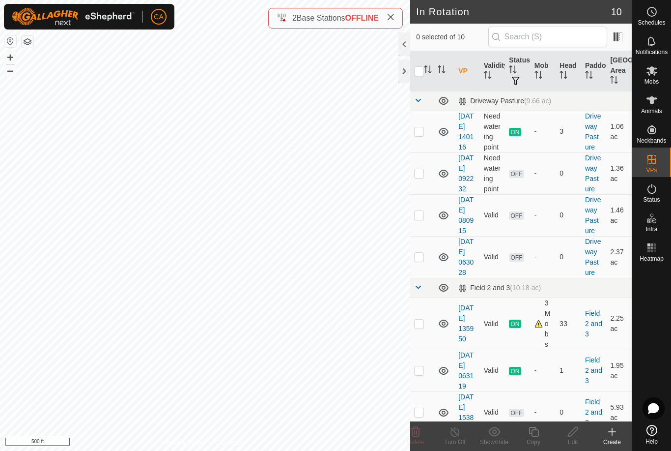
click at [420, 177] on p-checkbox at bounding box center [419, 173] width 10 height 8
click at [417, 433] on icon at bounding box center [415, 432] width 9 height 10
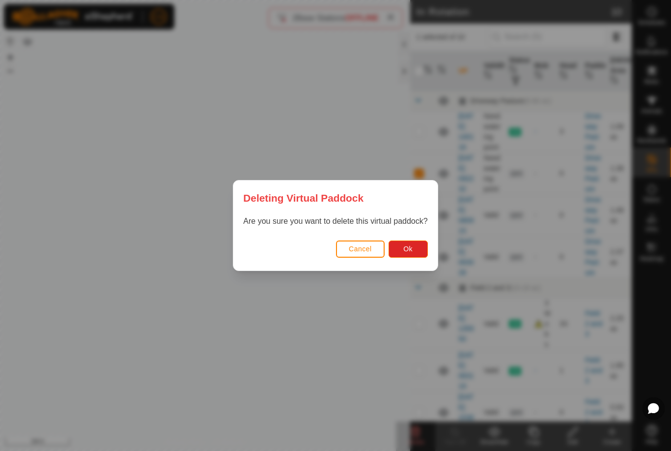
click at [406, 249] on span "Ok" at bounding box center [407, 249] width 9 height 8
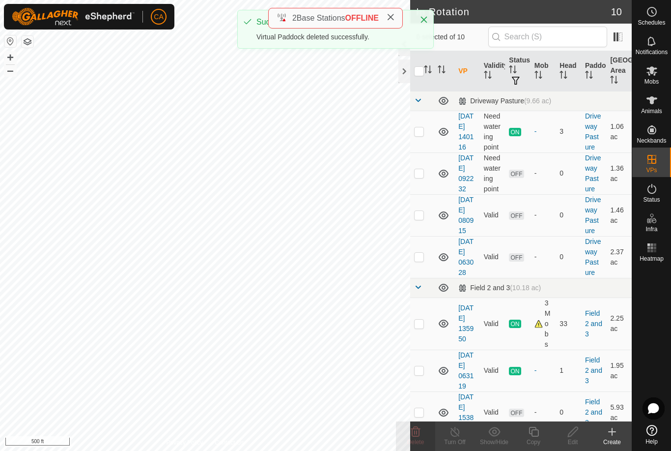
checkbox input "false"
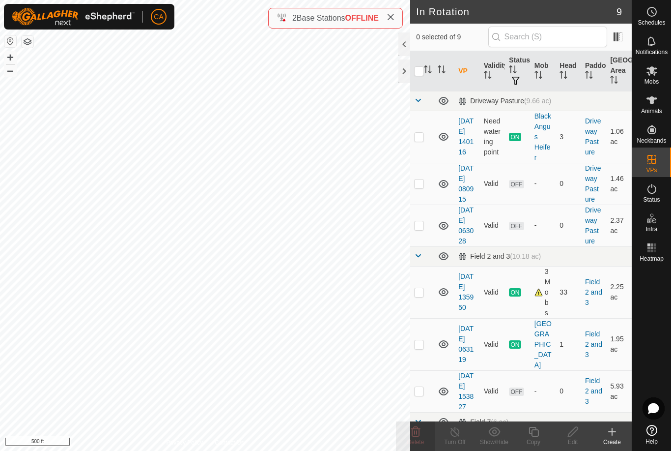
click at [425, 242] on td at bounding box center [422, 225] width 24 height 42
click at [423, 229] on p-checkbox at bounding box center [419, 225] width 10 height 8
checkbox input "false"
click at [423, 187] on p-checkbox at bounding box center [419, 183] width 10 height 8
click at [424, 184] on p-checkbox at bounding box center [419, 183] width 10 height 8
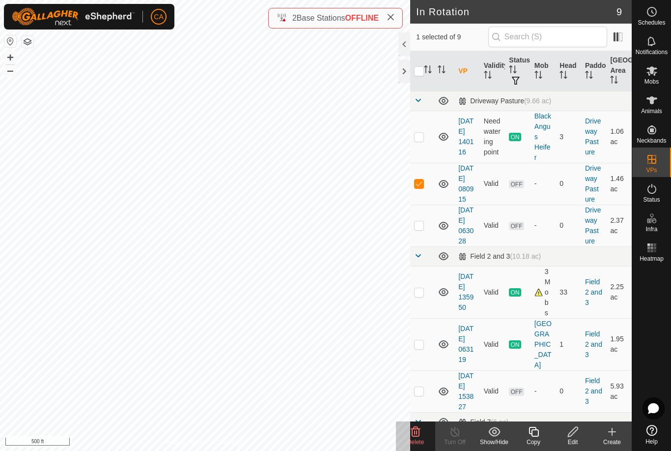
checkbox input "false"
click at [424, 229] on p-checkbox at bounding box center [419, 225] width 10 height 8
click at [422, 229] on p-checkbox at bounding box center [419, 225] width 10 height 8
checkbox input "false"
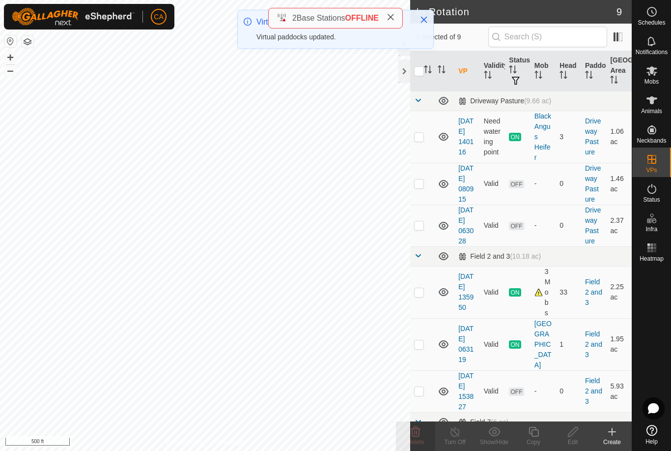
click at [422, 229] on p-checkbox at bounding box center [419, 225] width 10 height 8
click at [420, 434] on icon at bounding box center [415, 432] width 9 height 10
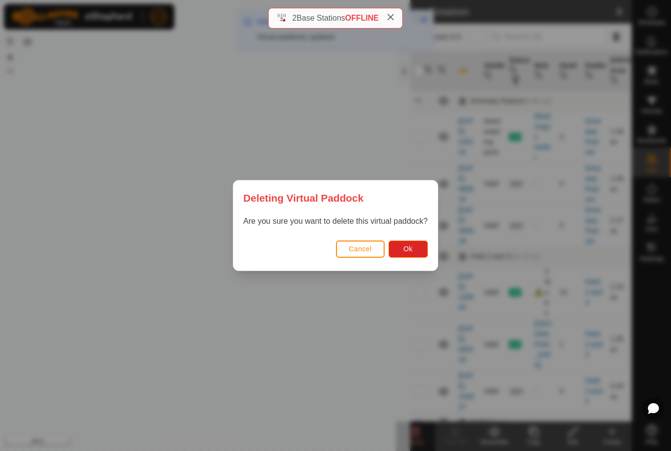
click at [408, 243] on button "Ok" at bounding box center [408, 248] width 39 height 17
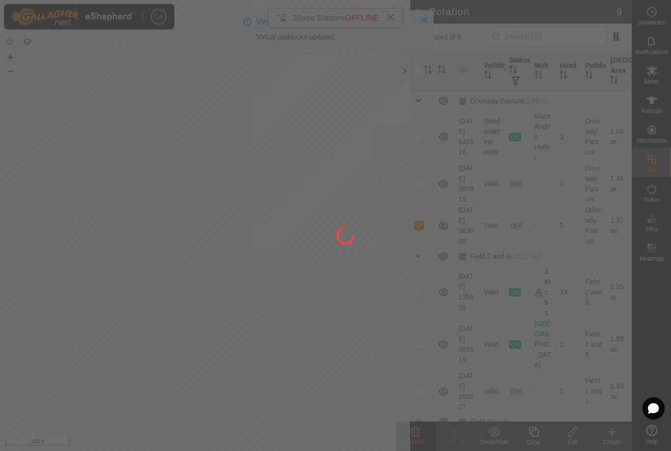
checkbox input "false"
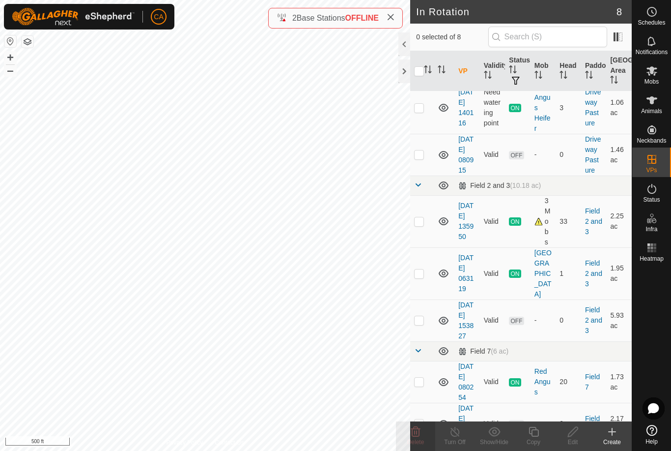
scroll to position [54, 0]
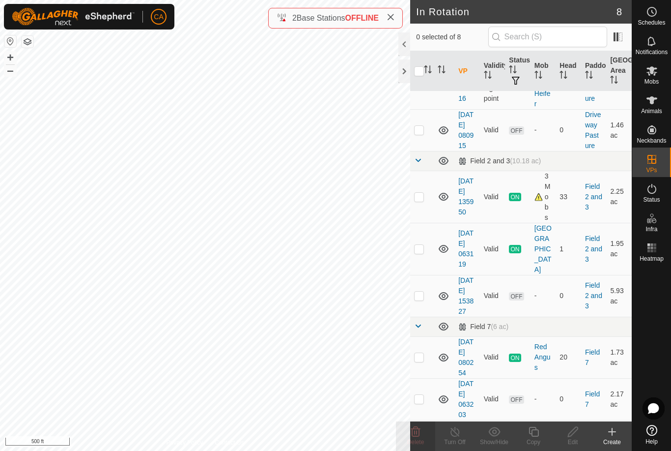
click at [424, 299] on p-checkbox at bounding box center [419, 295] width 10 height 8
click at [421, 299] on p-checkbox at bounding box center [419, 295] width 10 height 8
checkbox input "false"
